Goal: Navigation & Orientation: Find specific page/section

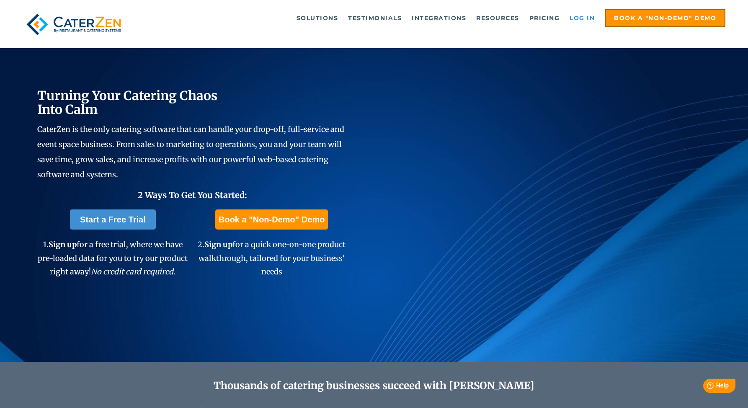
click at [582, 14] on link "Log in" at bounding box center [581, 18] width 33 height 17
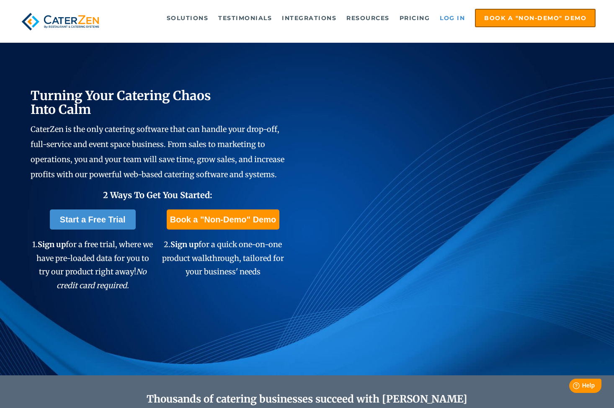
click at [458, 22] on link "Log in" at bounding box center [451, 18] width 33 height 17
click at [446, 18] on link "Log in" at bounding box center [451, 18] width 33 height 17
